Goal: Navigation & Orientation: Find specific page/section

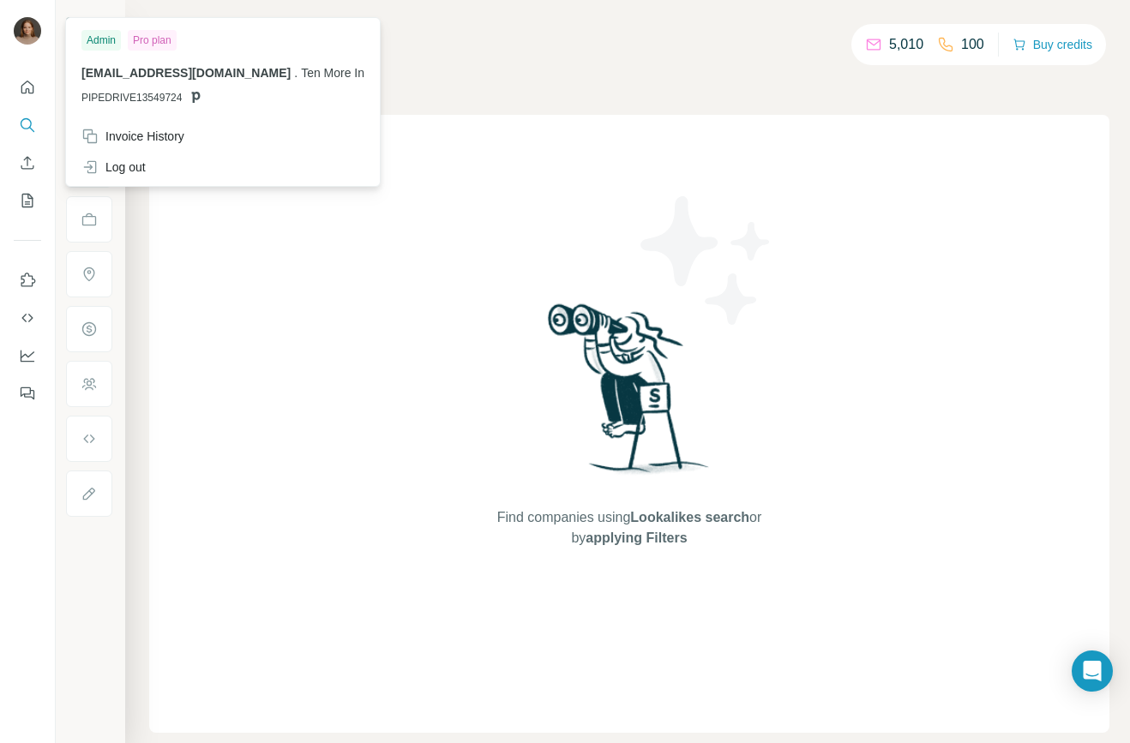
click at [25, 33] on img at bounding box center [27, 30] width 27 height 27
click at [150, 134] on div "Invoice History" at bounding box center [132, 136] width 103 height 17
click at [141, 96] on span "PIPEDRIVE13549724" at bounding box center [131, 97] width 100 height 15
click at [36, 84] on button "Quick start" at bounding box center [27, 87] width 27 height 31
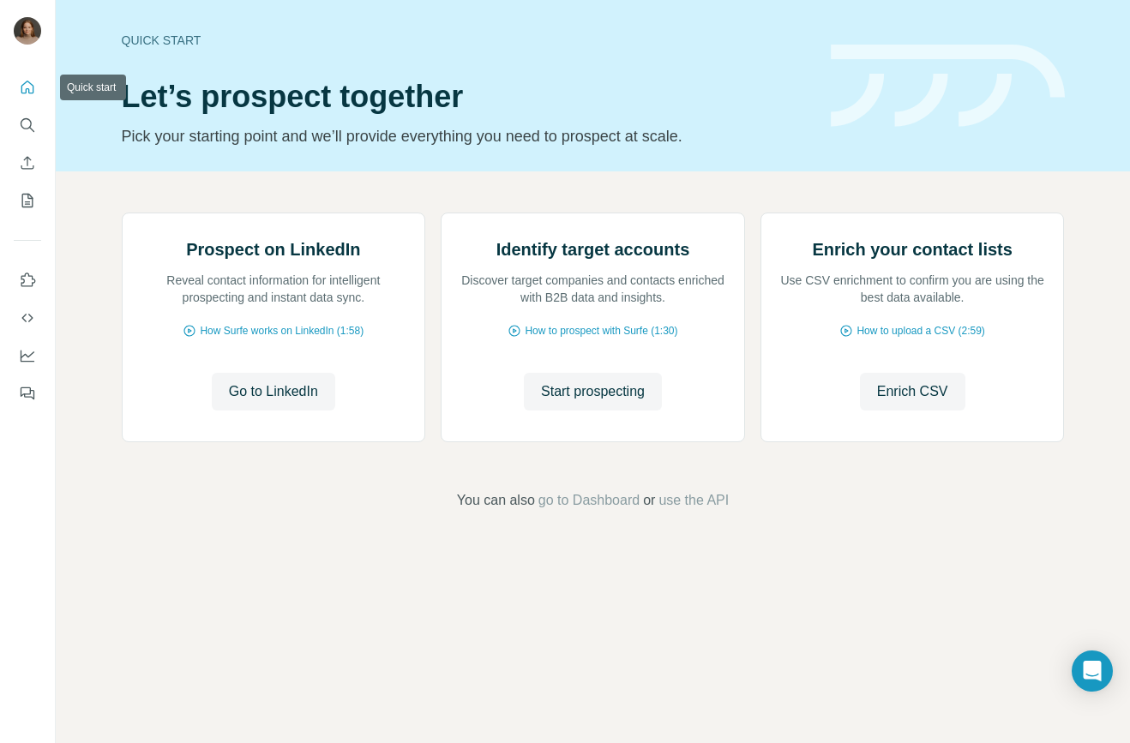
click at [21, 87] on icon "Quick start" at bounding box center [27, 87] width 13 height 13
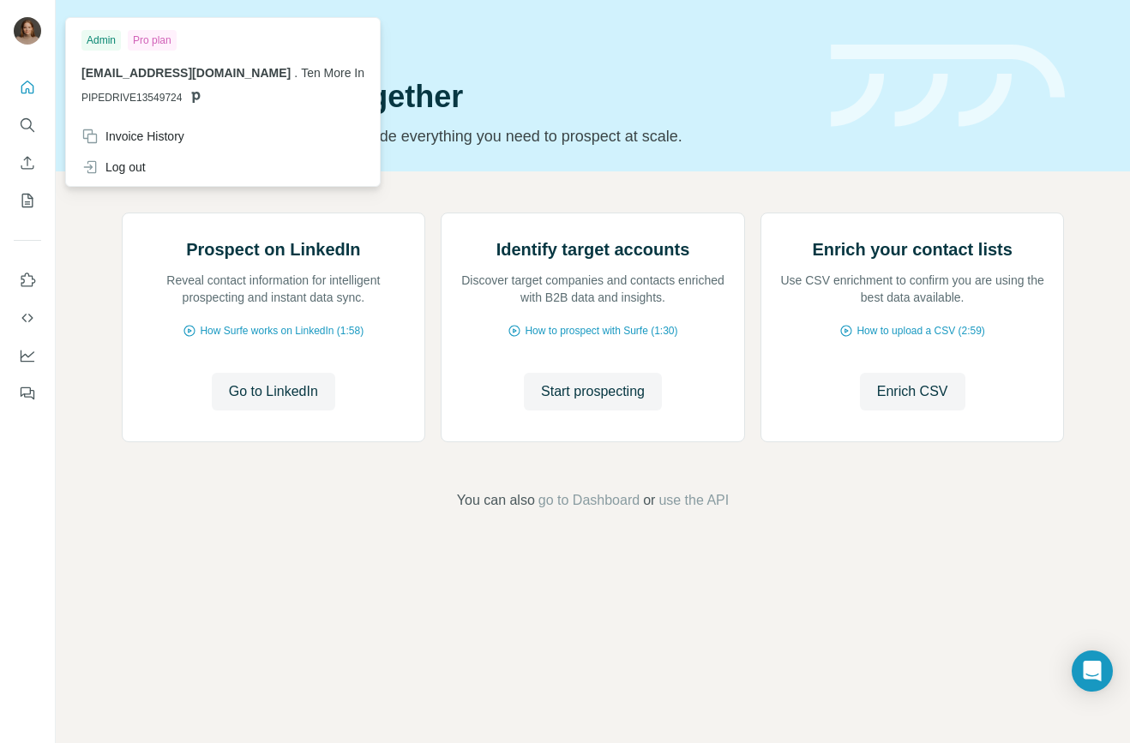
click at [38, 29] on img at bounding box center [27, 30] width 27 height 27
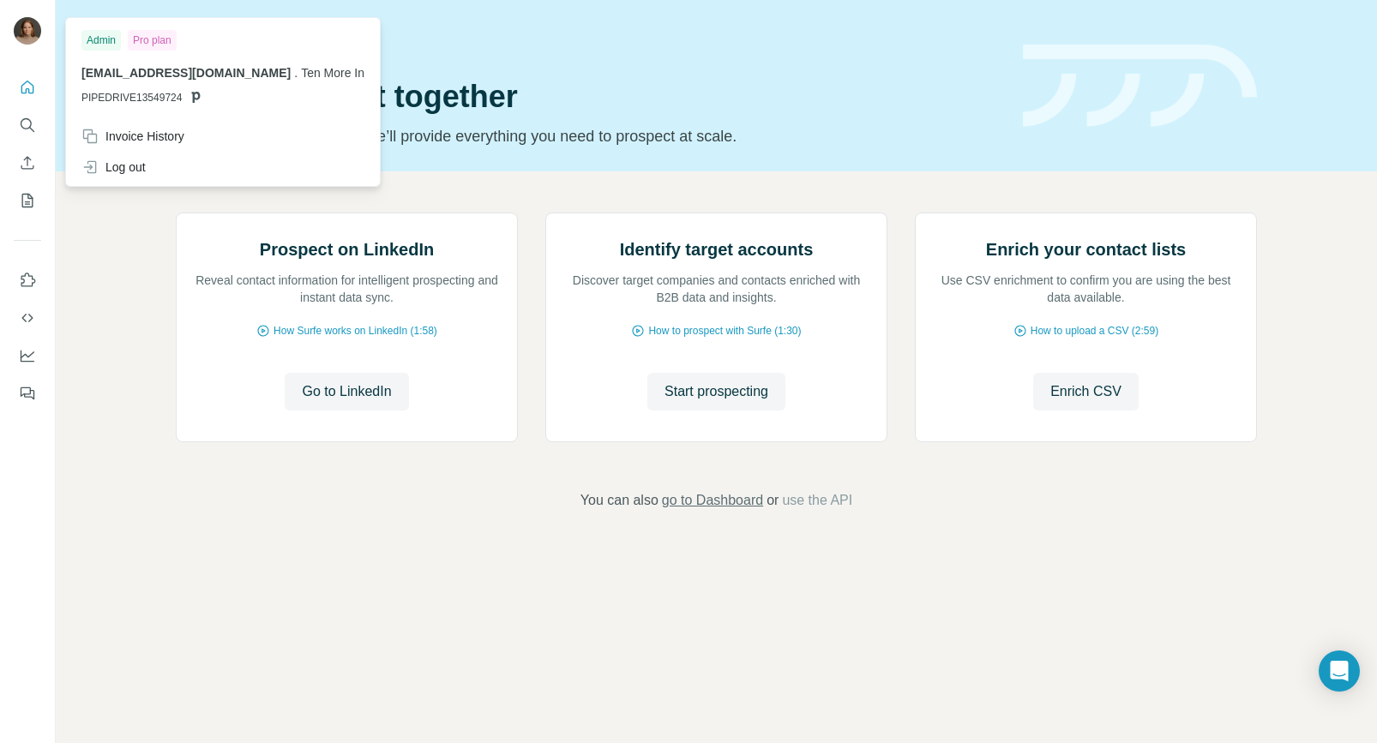
click at [740, 511] on span "go to Dashboard" at bounding box center [712, 500] width 101 height 21
